Goal: Task Accomplishment & Management: Complete application form

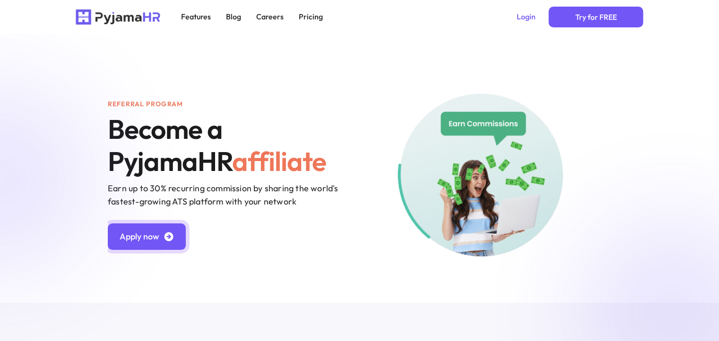
click at [172, 232] on icon "Primary" at bounding box center [168, 236] width 11 height 11
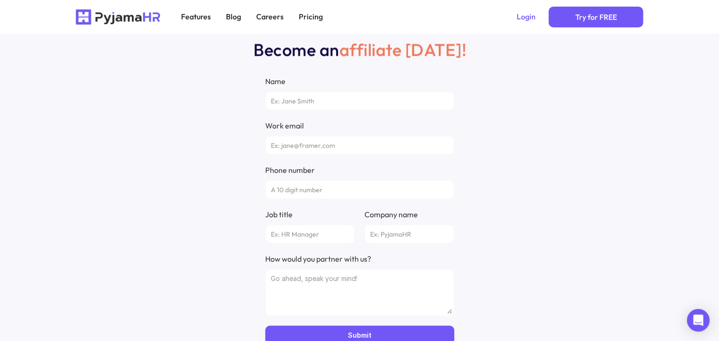
scroll to position [1838, 0]
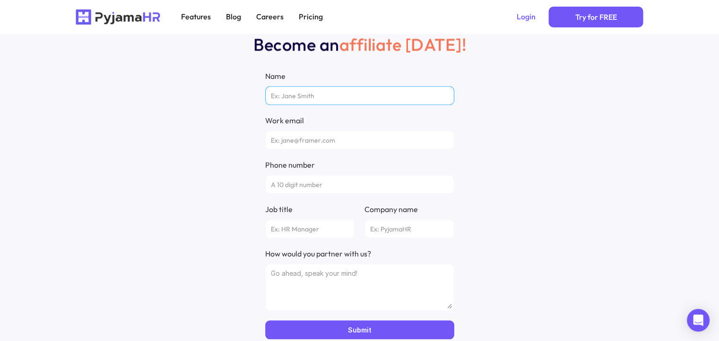
click at [334, 95] on input "Name" at bounding box center [359, 95] width 189 height 19
type input "[PERSON_NAME]"
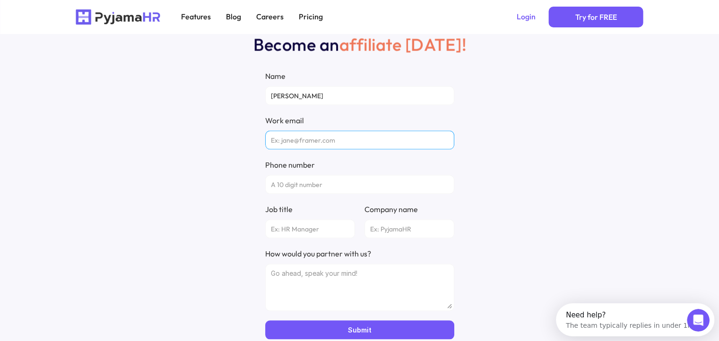
click at [323, 142] on input "Work email" at bounding box center [359, 140] width 189 height 19
type input "M"
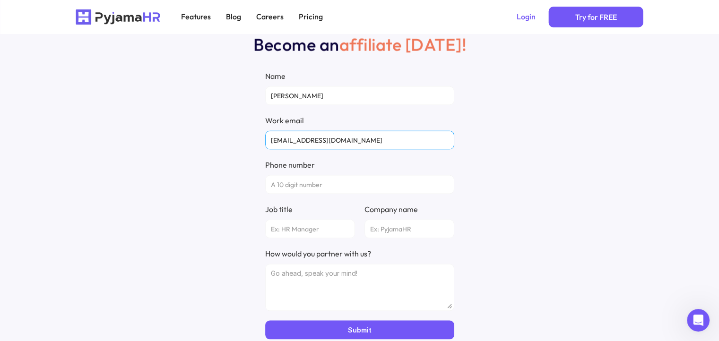
type input "[EMAIL_ADDRESS][DOMAIN_NAME]"
click at [301, 184] on input "Phone number" at bounding box center [359, 184] width 189 height 19
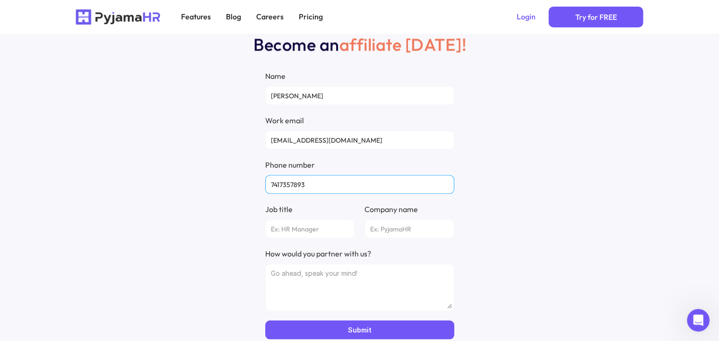
scroll to position [1951, 0]
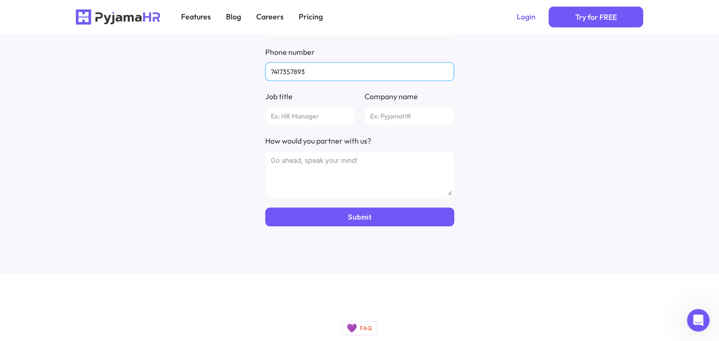
type input "7417357893"
click at [297, 118] on input "Job title" at bounding box center [310, 116] width 90 height 19
type input "HR Manager"
click at [395, 119] on input "Company name" at bounding box center [409, 116] width 90 height 19
type input "YourFriendlyHr"
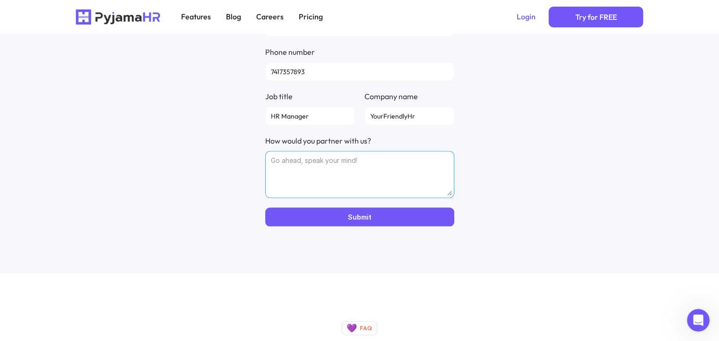
click at [373, 184] on textarea "How would you partner with us?" at bounding box center [359, 174] width 189 height 47
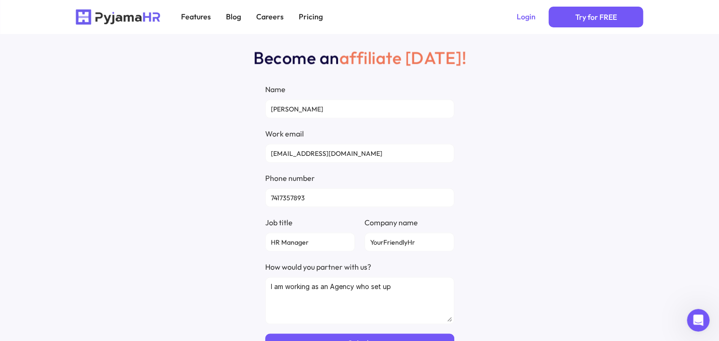
scroll to position [1932, 0]
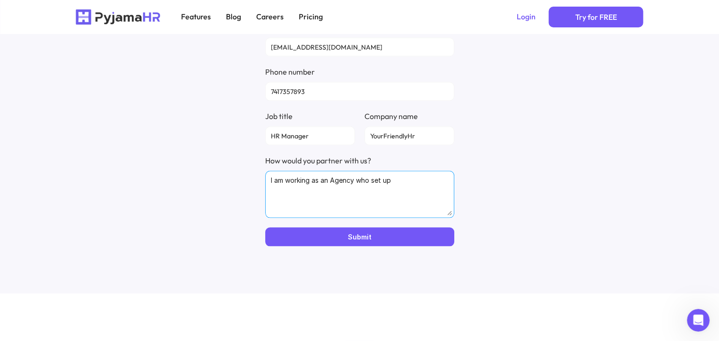
click at [418, 176] on textarea "I am working as an Agency who set up" at bounding box center [359, 194] width 189 height 47
click at [410, 178] on textarea "I am working as an Agency who set up" at bounding box center [359, 194] width 189 height 47
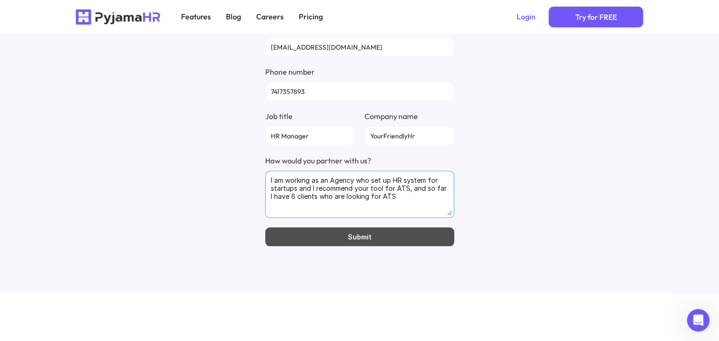
type textarea "I am working as an Agency who set up HR system for startups and I recommend you…"
click at [378, 233] on button "Submit" at bounding box center [359, 237] width 189 height 19
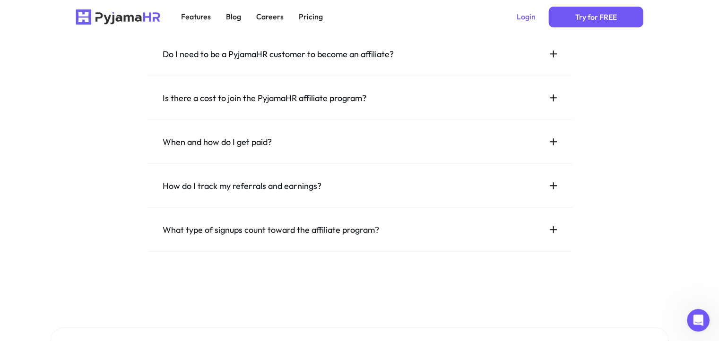
scroll to position [2478, 0]
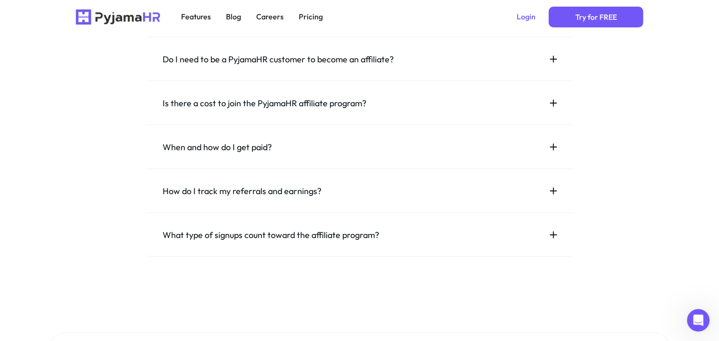
click at [304, 65] on h3 "Do I need to be a PyjamaHR customer to become an affiliate?" at bounding box center [354, 59] width 382 height 13
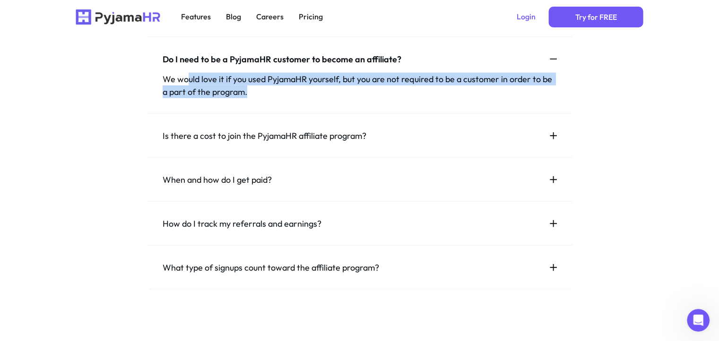
drag, startPoint x: 185, startPoint y: 77, endPoint x: 384, endPoint y: 87, distance: 199.2
click at [384, 87] on p "We would love it if you used PyjamaHR yourself, but you are not required to be …" at bounding box center [360, 86] width 394 height 26
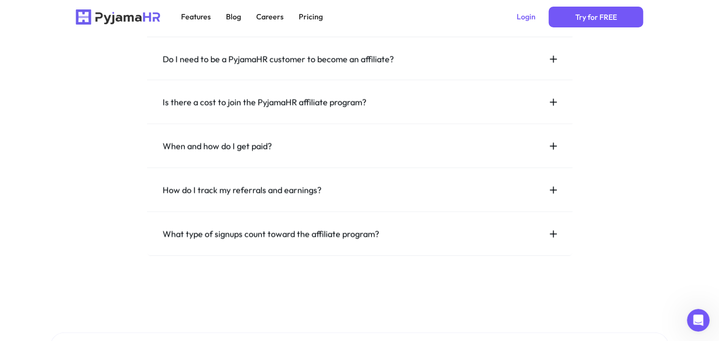
click at [384, 87] on div "Is there a cost to join the PyjamaHR affiliate program?" at bounding box center [359, 102] width 425 height 44
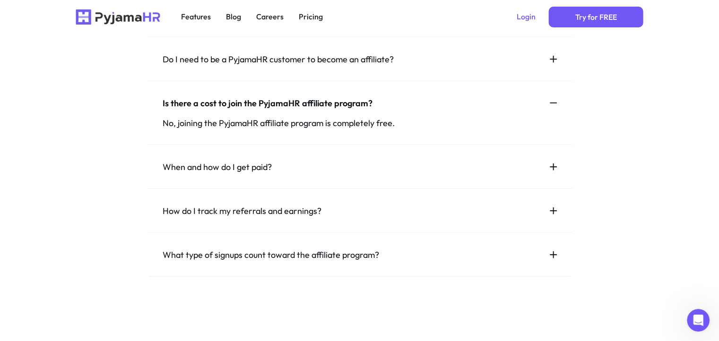
click at [373, 63] on h3 "Do I need to be a PyjamaHR customer to become an affiliate?" at bounding box center [354, 59] width 382 height 13
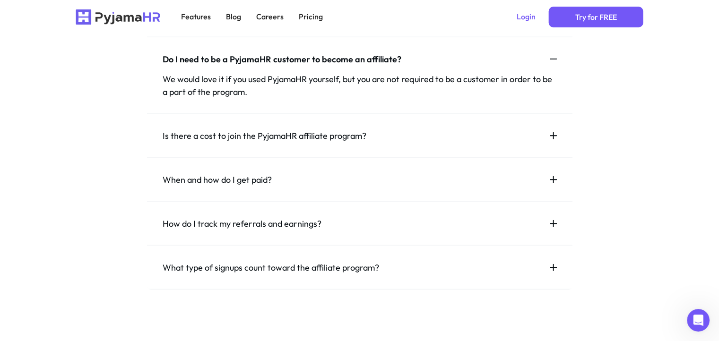
click at [255, 131] on h3 "Is there a cost to join the PyjamaHR affiliate program?" at bounding box center [354, 135] width 382 height 13
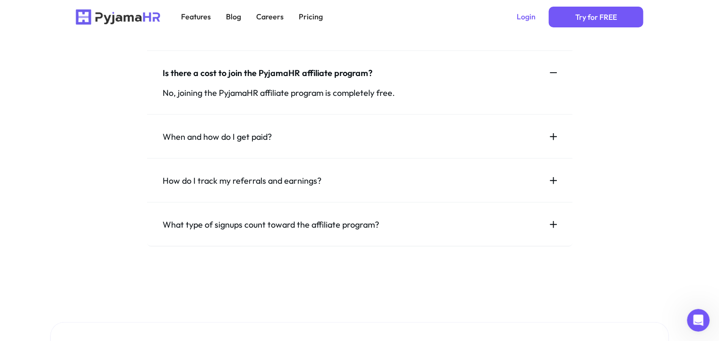
scroll to position [2513, 0]
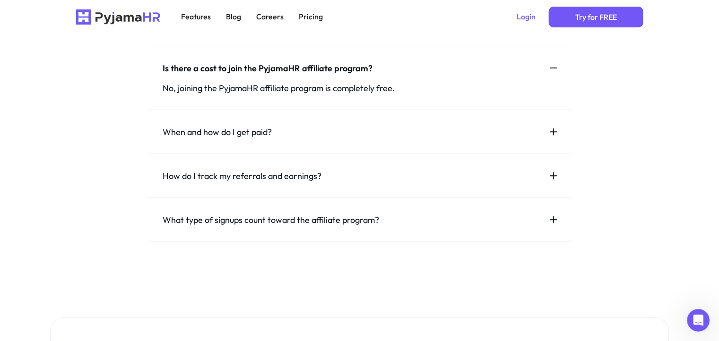
click at [255, 131] on h3 "When and how do I get paid?" at bounding box center [354, 132] width 382 height 13
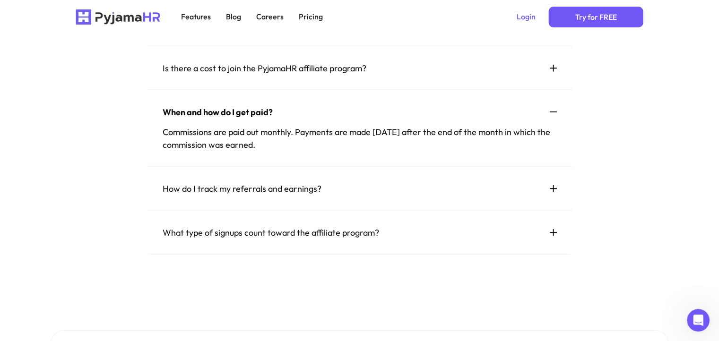
click at [232, 194] on h3 "How do I track my referrals and earnings?" at bounding box center [354, 188] width 382 height 13
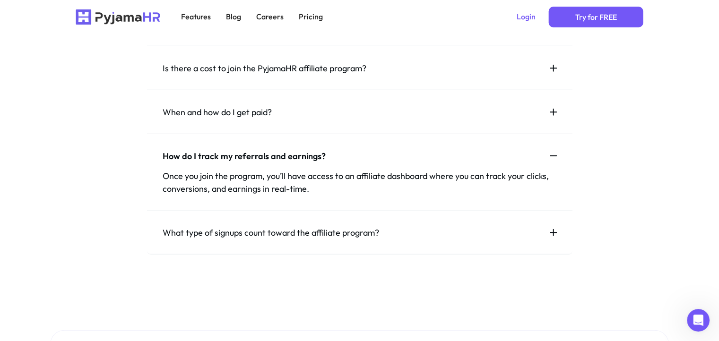
scroll to position [2556, 0]
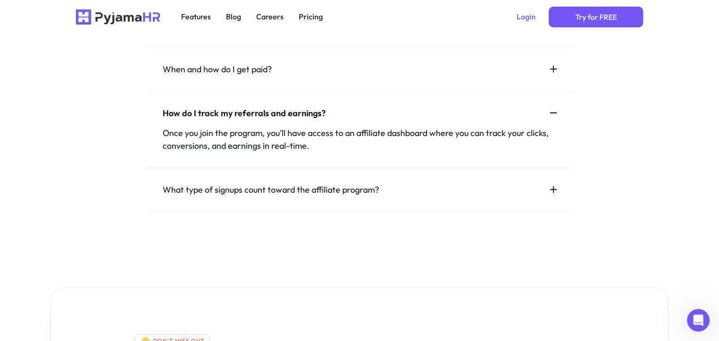
click at [232, 194] on h3 "What type of signups count toward the affiliate program?" at bounding box center [354, 189] width 382 height 13
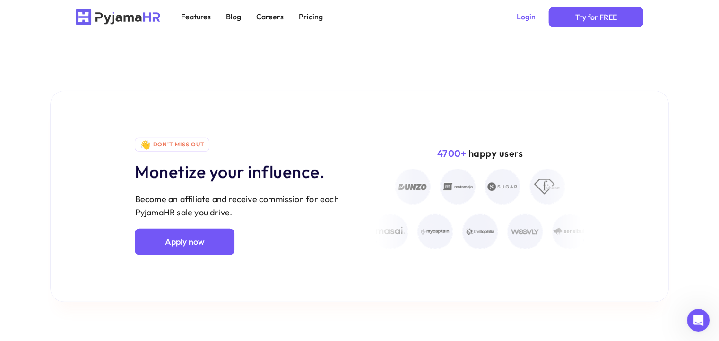
scroll to position [2783, 0]
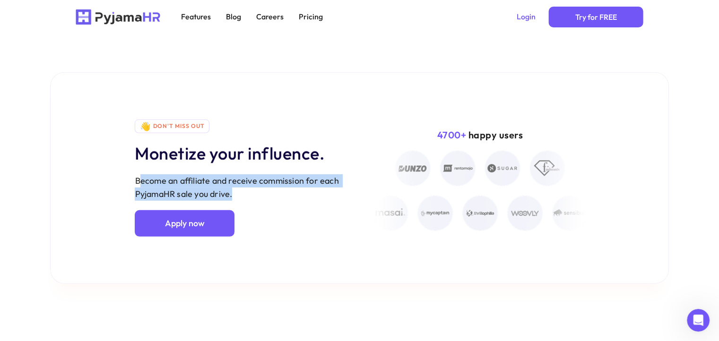
drag, startPoint x: 141, startPoint y: 182, endPoint x: 262, endPoint y: 197, distance: 122.4
click at [262, 197] on p "Become an affiliate and receive commission for each PyjamaHR sale you drive." at bounding box center [253, 187] width 236 height 26
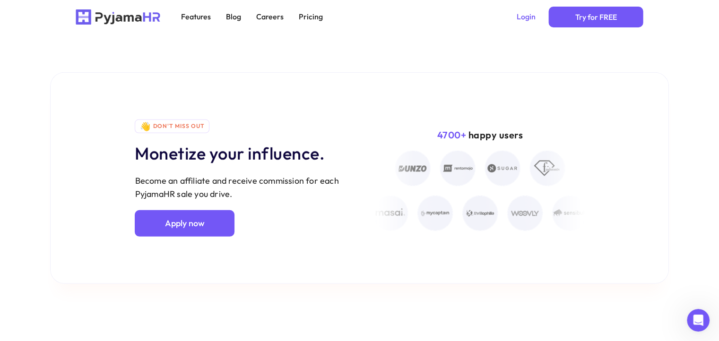
scroll to position [2979, 0]
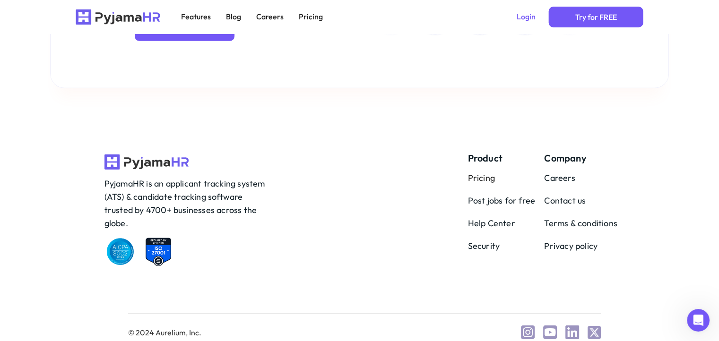
click at [471, 173] on link "Pricing" at bounding box center [481, 177] width 27 height 11
